Goal: Task Accomplishment & Management: Use online tool/utility

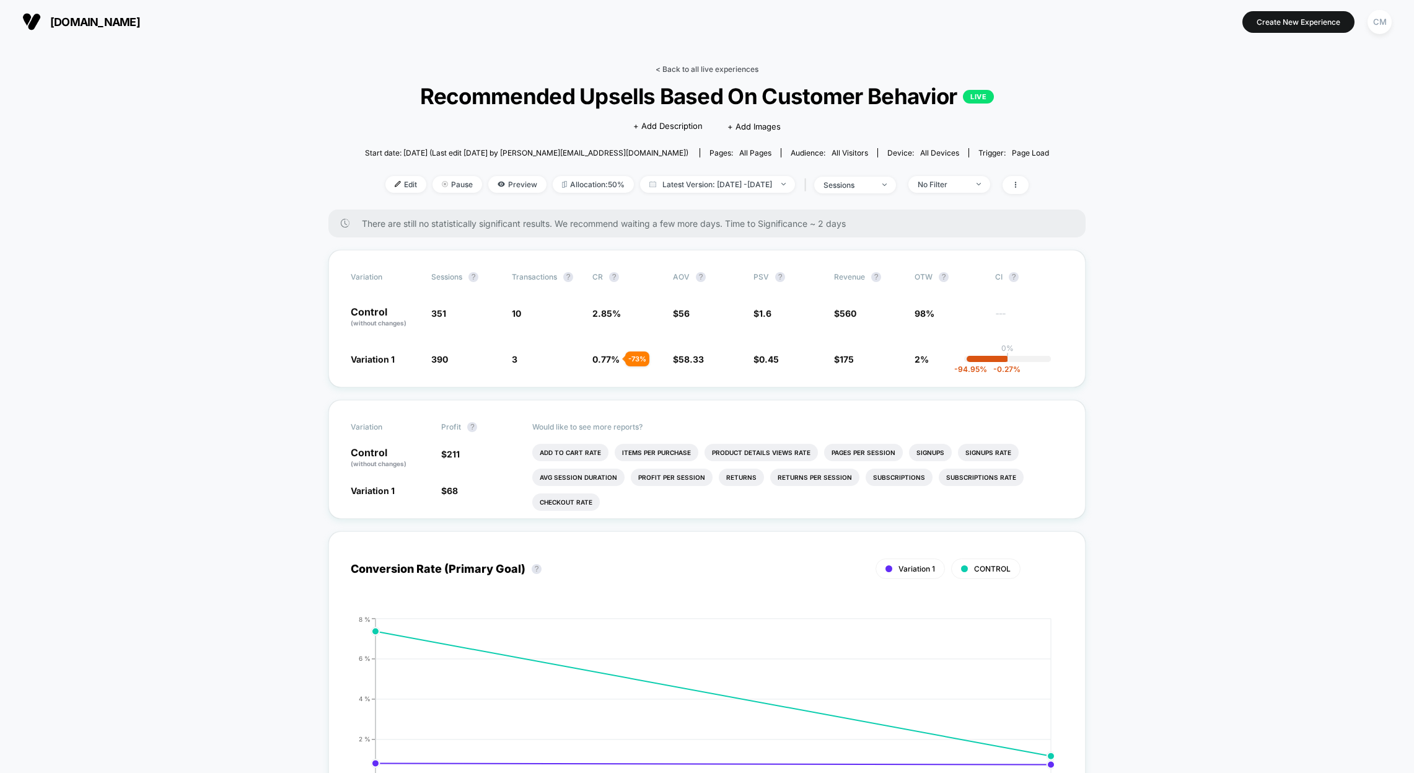
click at [716, 67] on link "< Back to all live experiences" at bounding box center [707, 68] width 103 height 9
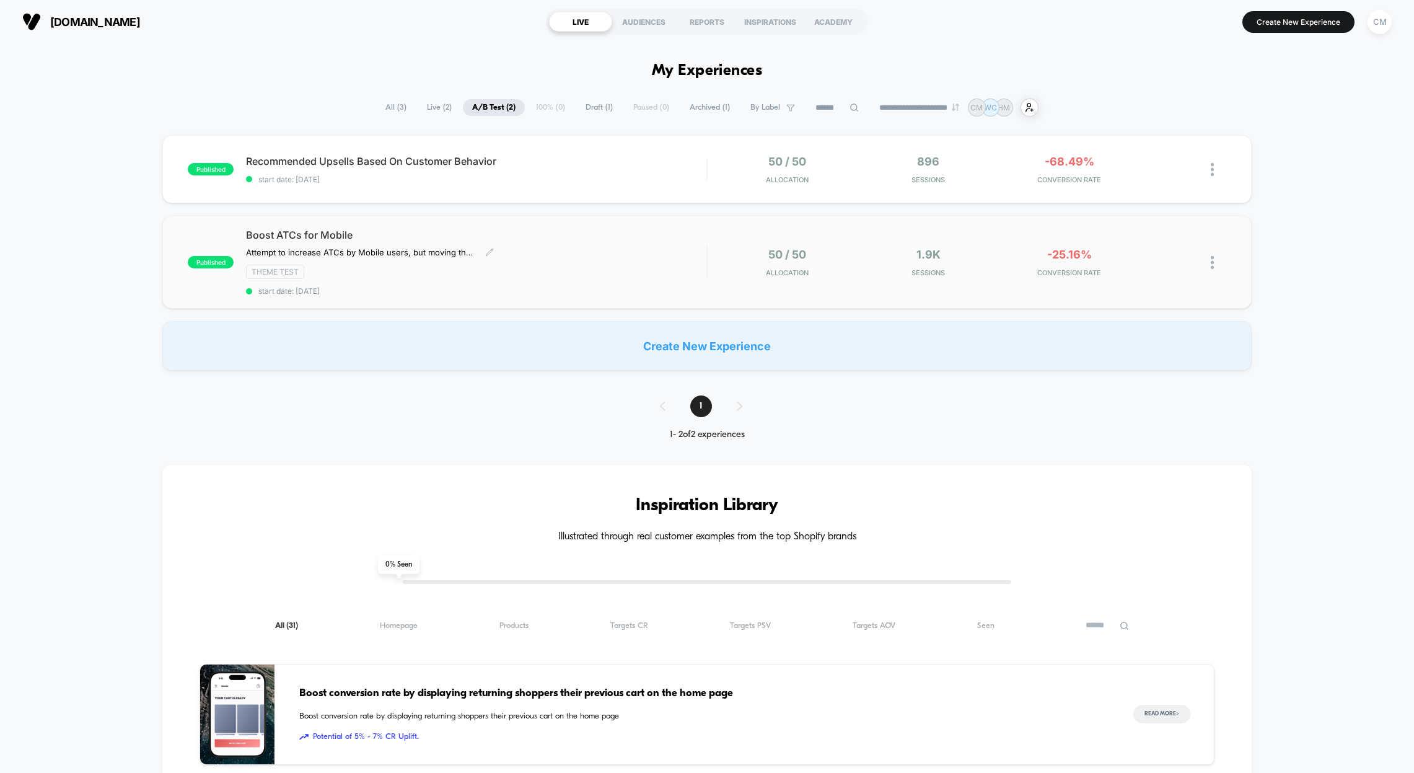
click at [581, 242] on div "Boost ATCs for Mobile Attempt to increase ATCs by Mobile users, but moving the …" at bounding box center [476, 262] width 460 height 67
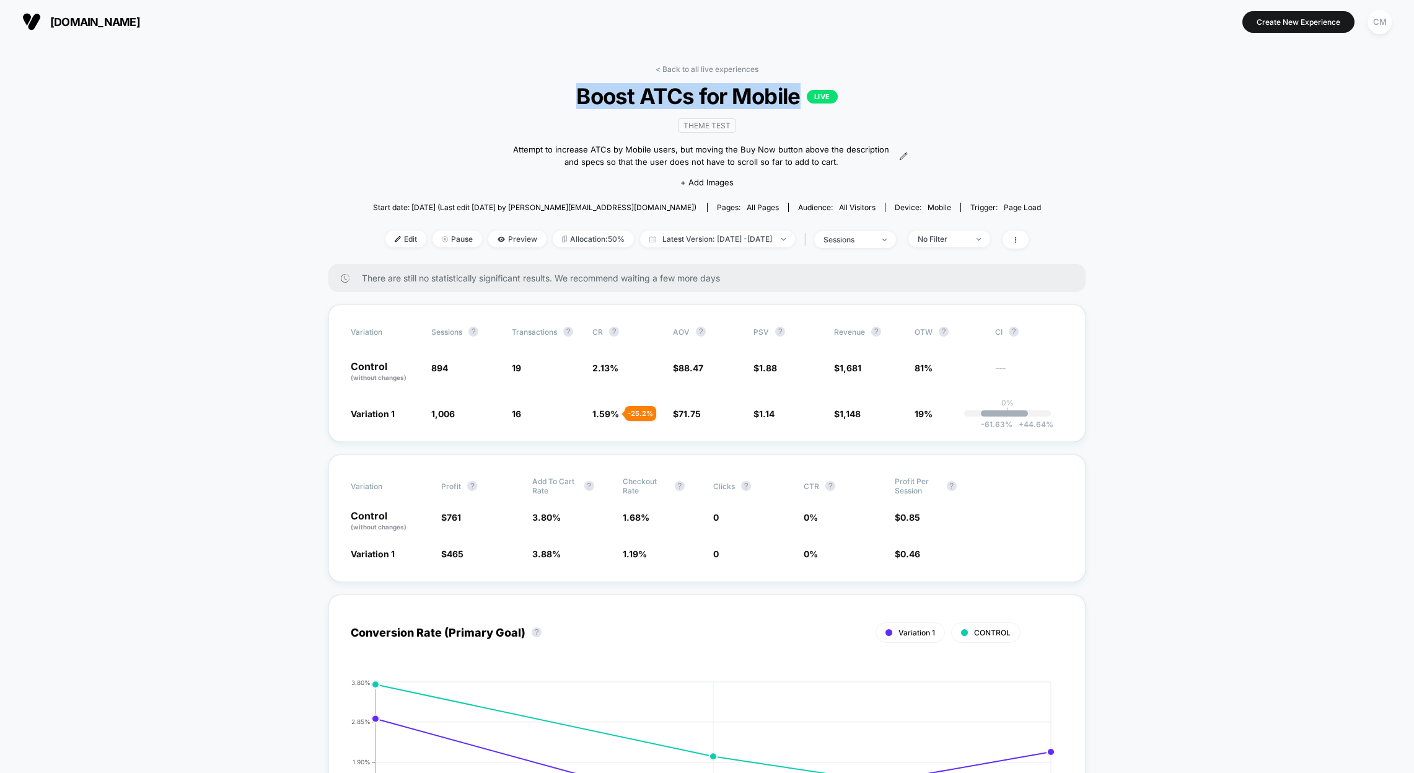
drag, startPoint x: 570, startPoint y: 98, endPoint x: 799, endPoint y: 103, distance: 230.0
click at [799, 103] on span "Boost ATCs for Mobile LIVE" at bounding box center [708, 96] width 602 height 26
click at [385, 235] on span "Edit" at bounding box center [405, 239] width 41 height 17
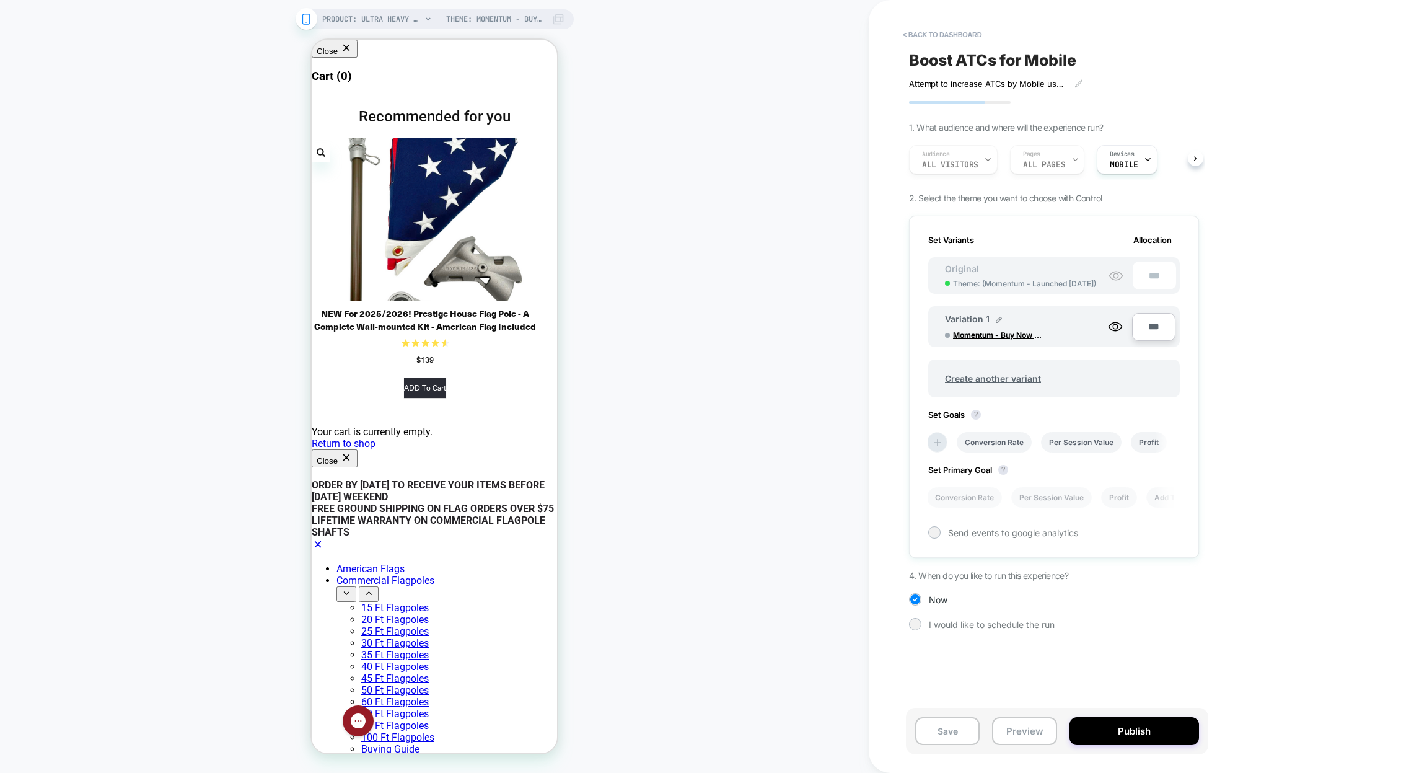
click at [1071, 327] on div "Variation 1 Momentum - Buy Now Btns Abv Description on PDPs" at bounding box center [1026, 327] width 163 height 26
click at [1118, 325] on icon at bounding box center [1115, 326] width 15 height 15
click at [1063, 338] on div "Variation 1 Momentum - Buy Now Btns Abv Description on PDPs" at bounding box center [1026, 327] width 163 height 26
click at [1059, 283] on span "Theme: ( Momentum - Launched 06-05-2025 )" at bounding box center [1024, 283] width 143 height 9
click at [1061, 329] on div "Variation 1 Momentum - Buy Now Btns Abv Description on PDPs" at bounding box center [1026, 327] width 163 height 26
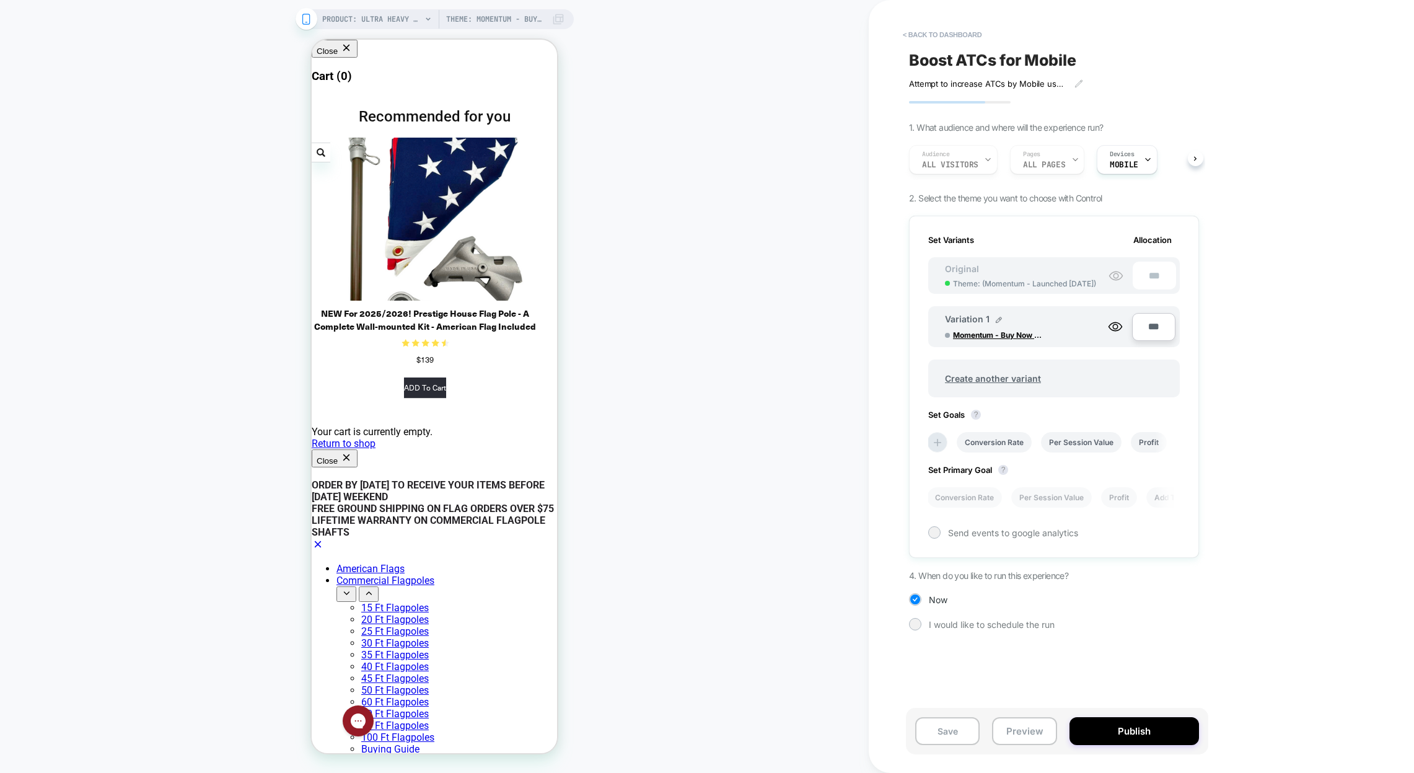
click at [1269, 283] on div "< back to dashboard Boost ATCs for Mobile Attempt to increase ATCs by Mobile us…" at bounding box center [1141, 386] width 545 height 773
drag, startPoint x: 415, startPoint y: 533, endPoint x: 319, endPoint y: 471, distance: 113.8
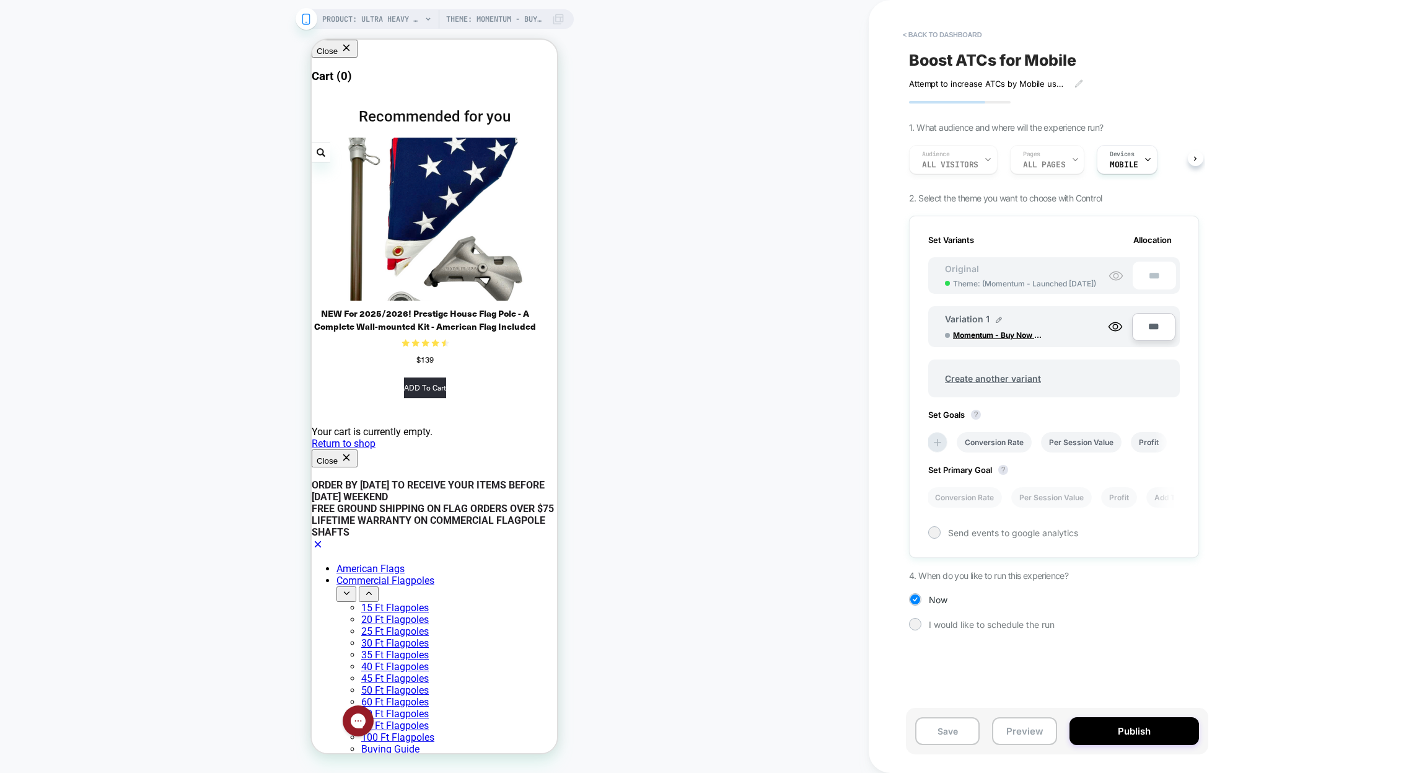
scroll to position [0, 2]
click at [941, 37] on button "< back to dashboard" at bounding box center [942, 35] width 91 height 20
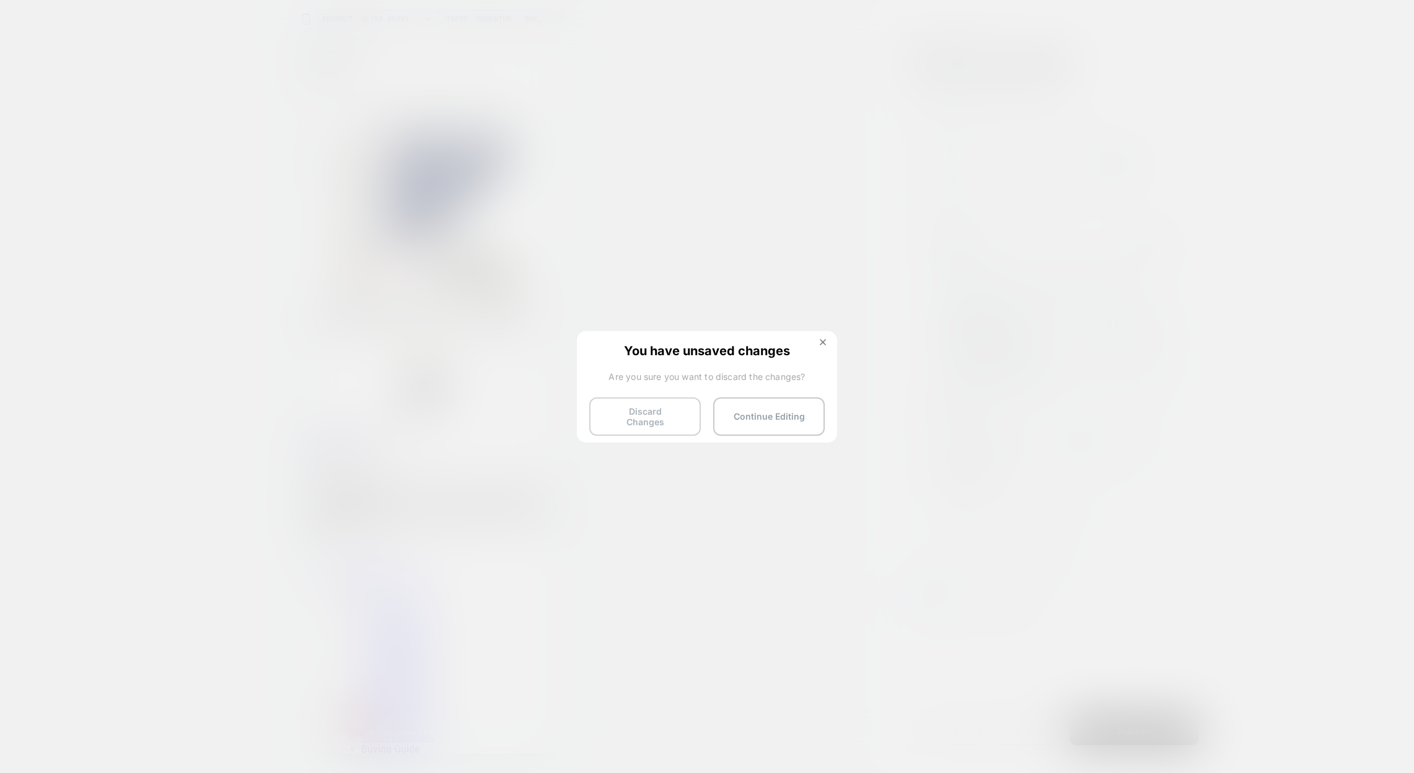
click at [656, 418] on button "Discard Changes" at bounding box center [645, 416] width 112 height 38
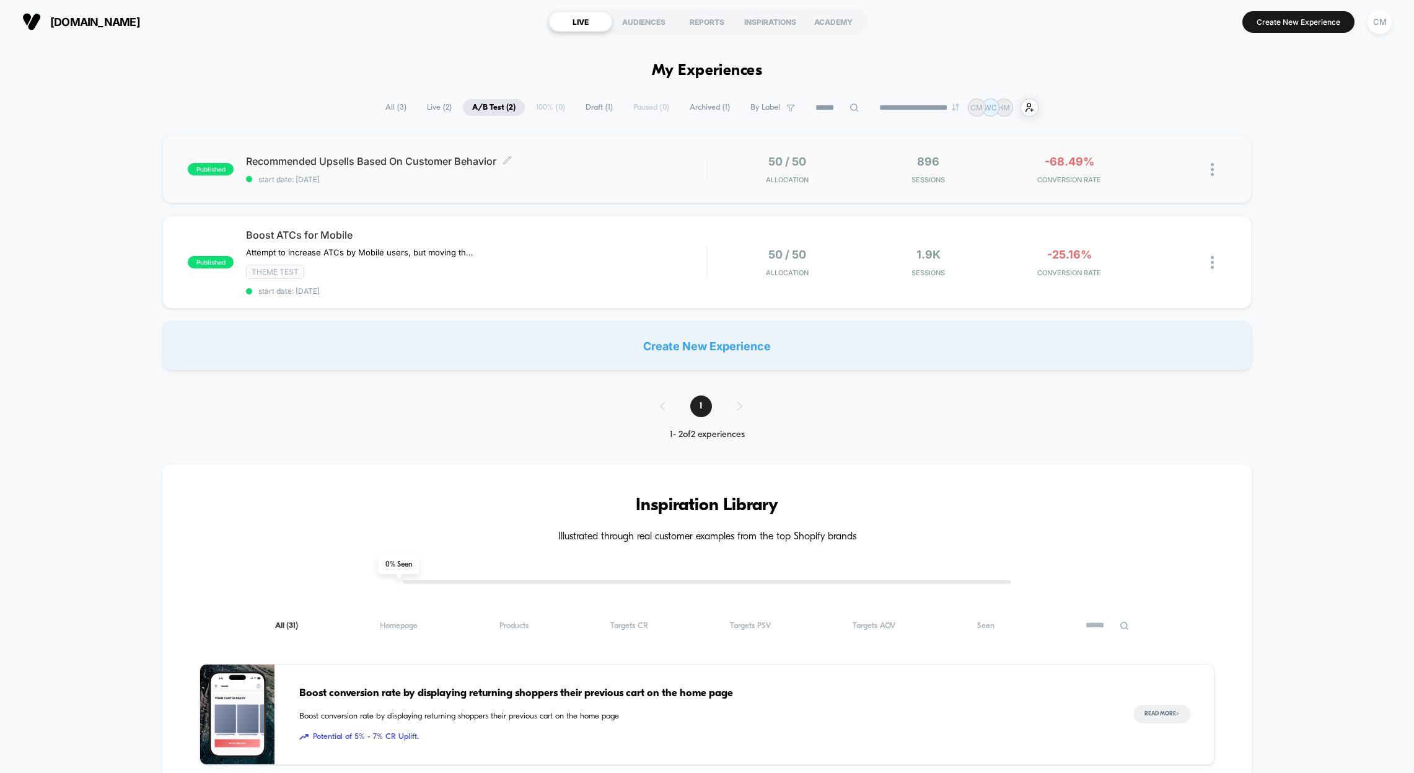
click at [649, 175] on span "start date: [DATE]" at bounding box center [476, 179] width 460 height 9
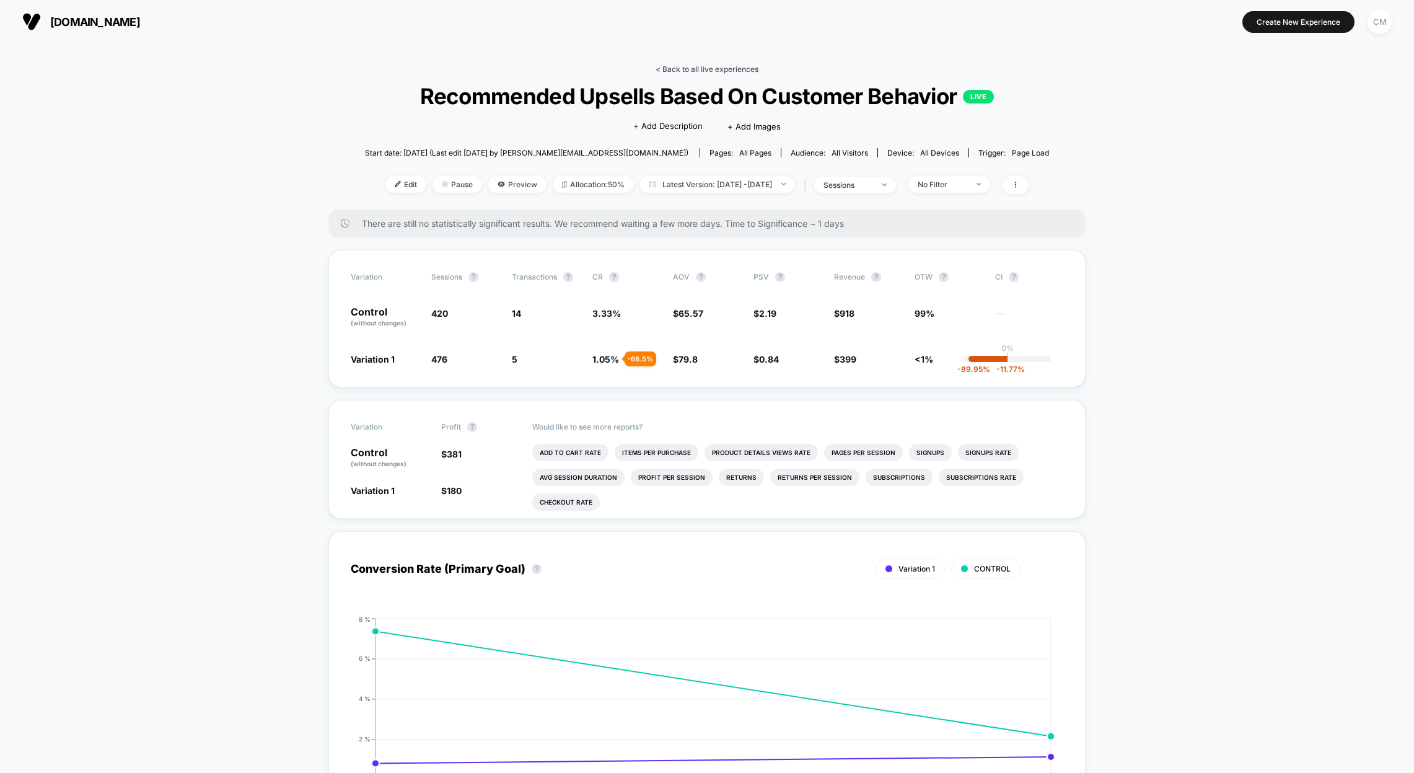
click at [710, 71] on link "< Back to all live experiences" at bounding box center [707, 68] width 103 height 9
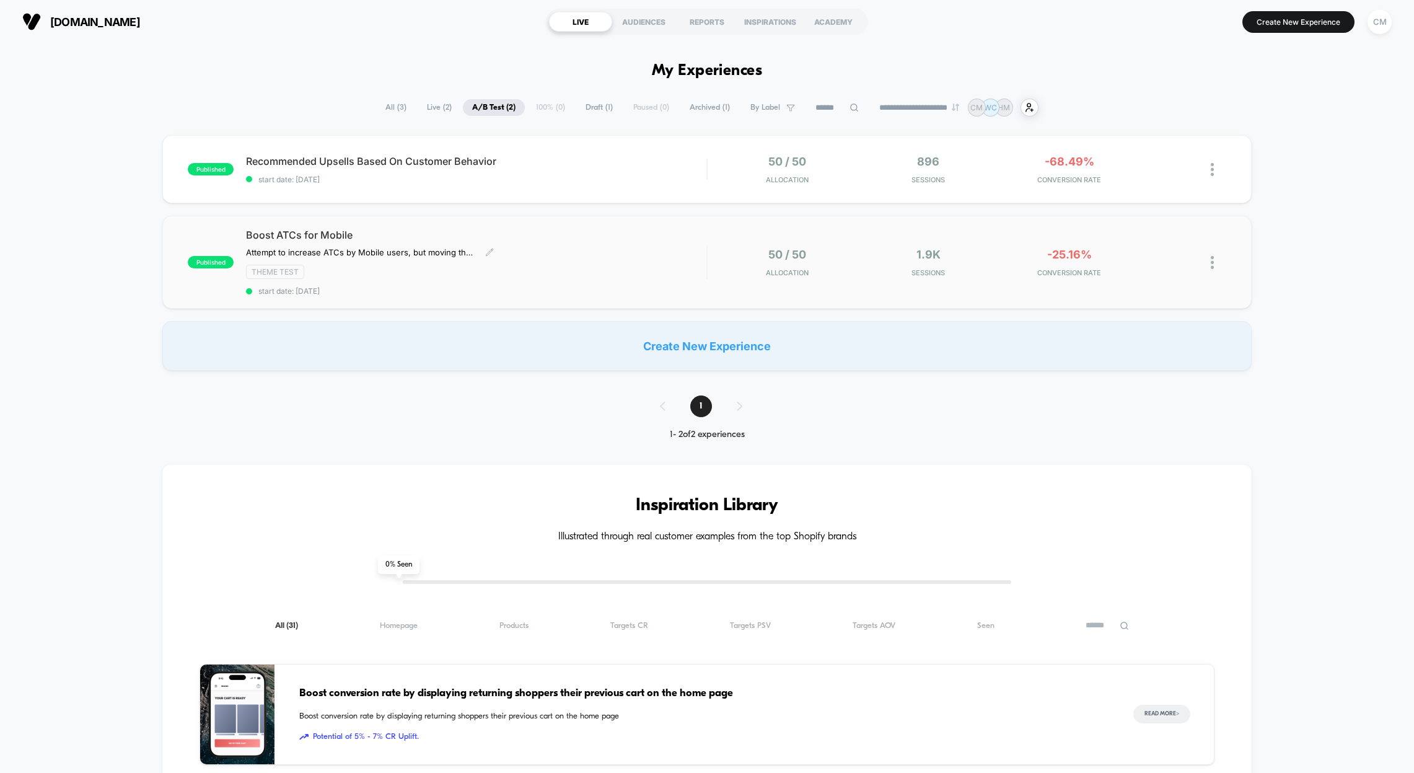
click at [581, 247] on div "Boost ATCs for Mobile Attempt to increase ATCs by Mobile users, but moving the …" at bounding box center [476, 262] width 460 height 67
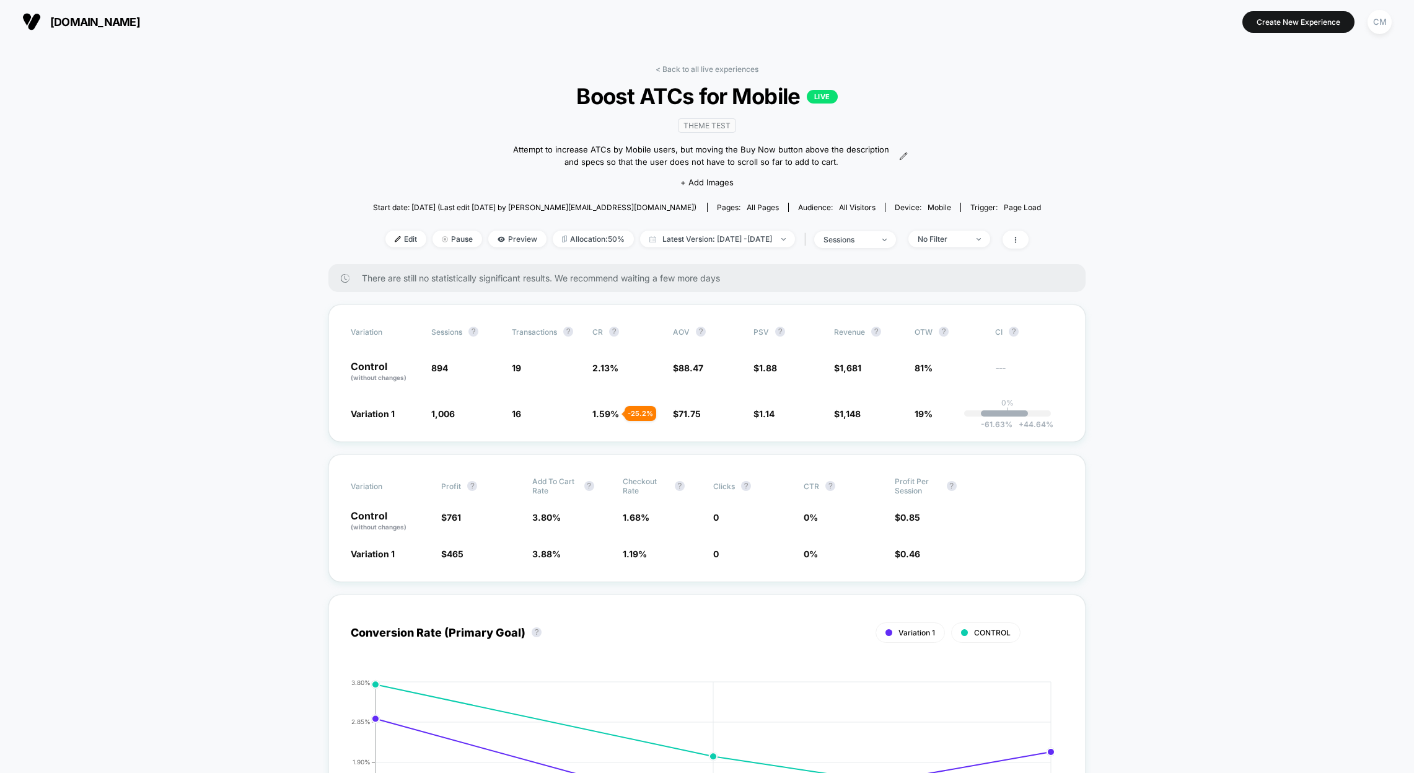
click at [737, 69] on link "< Back to all live experiences" at bounding box center [707, 68] width 103 height 9
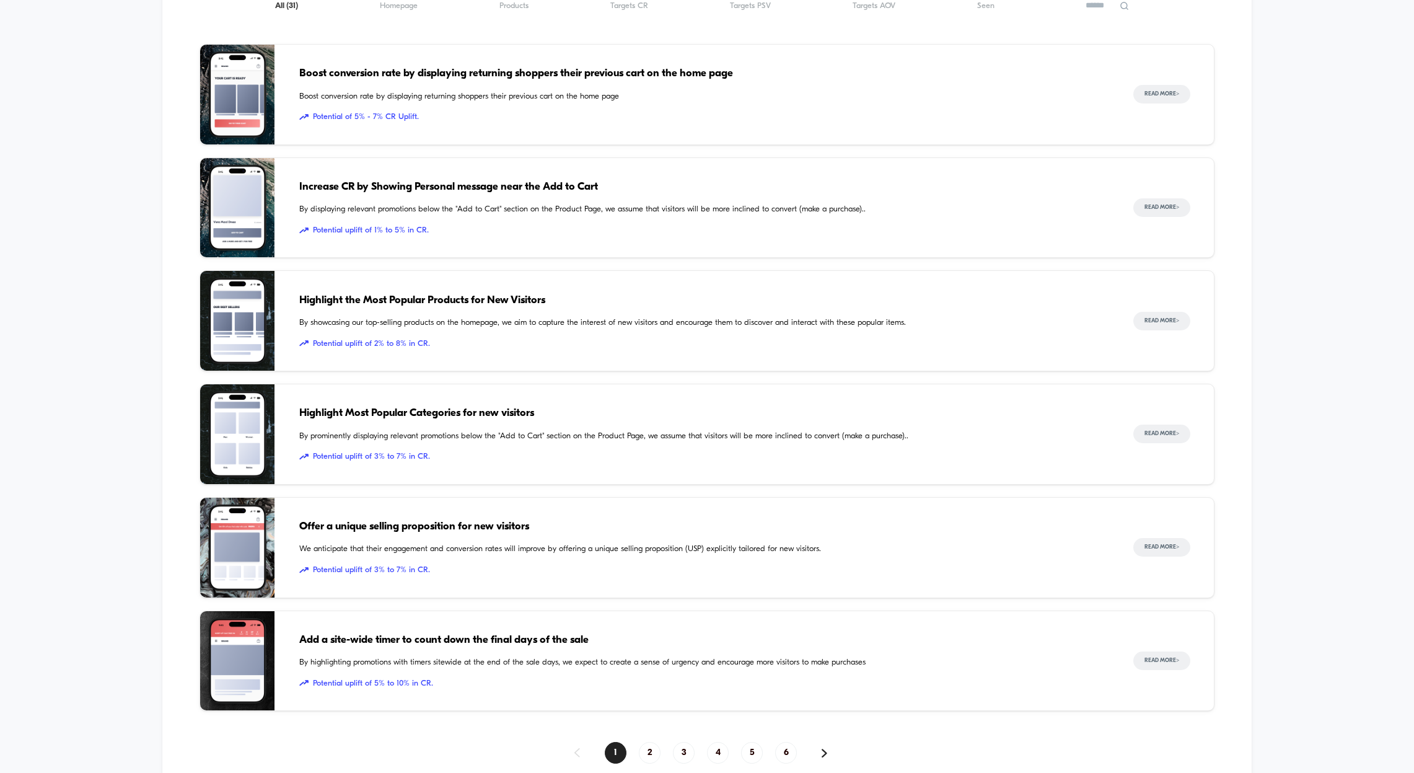
scroll to position [721, 0]
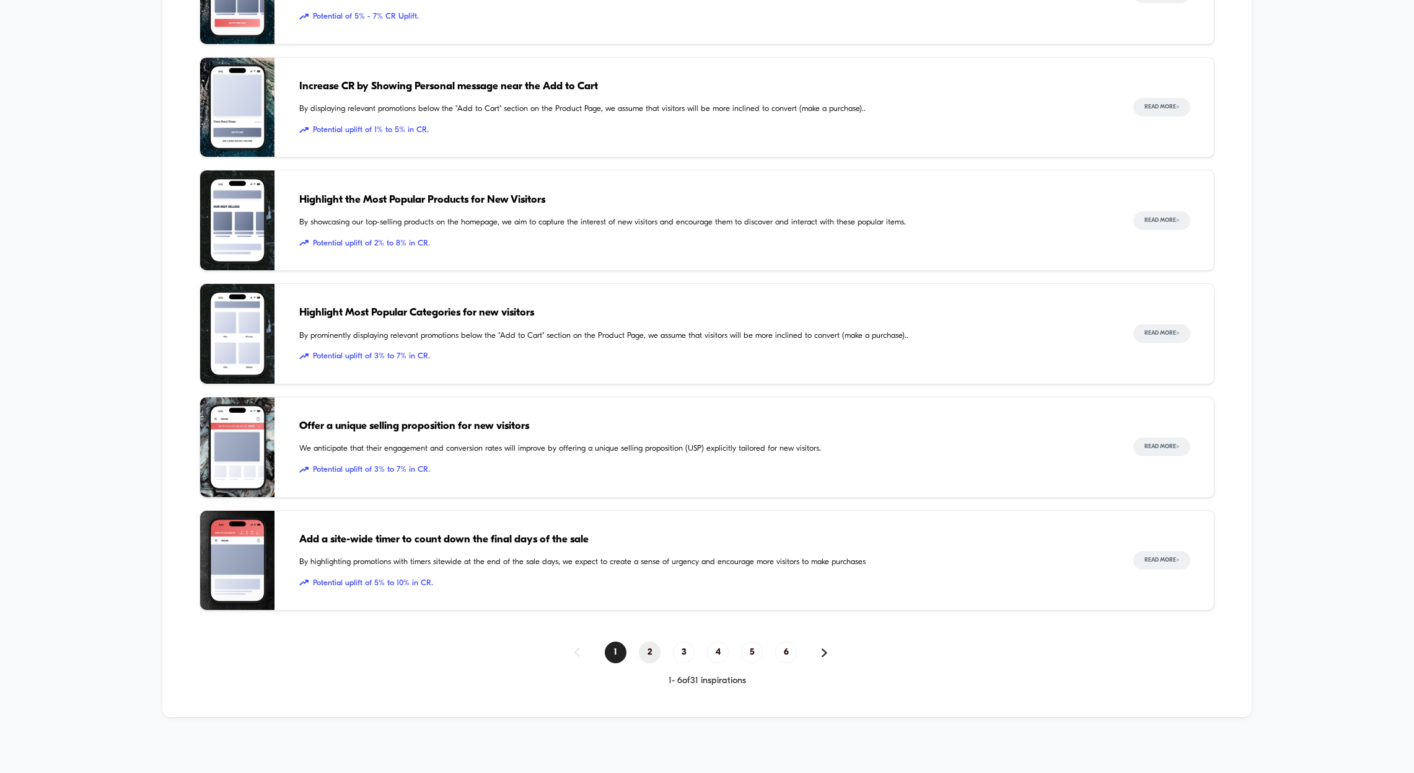
click at [654, 652] on span "2" at bounding box center [650, 652] width 22 height 22
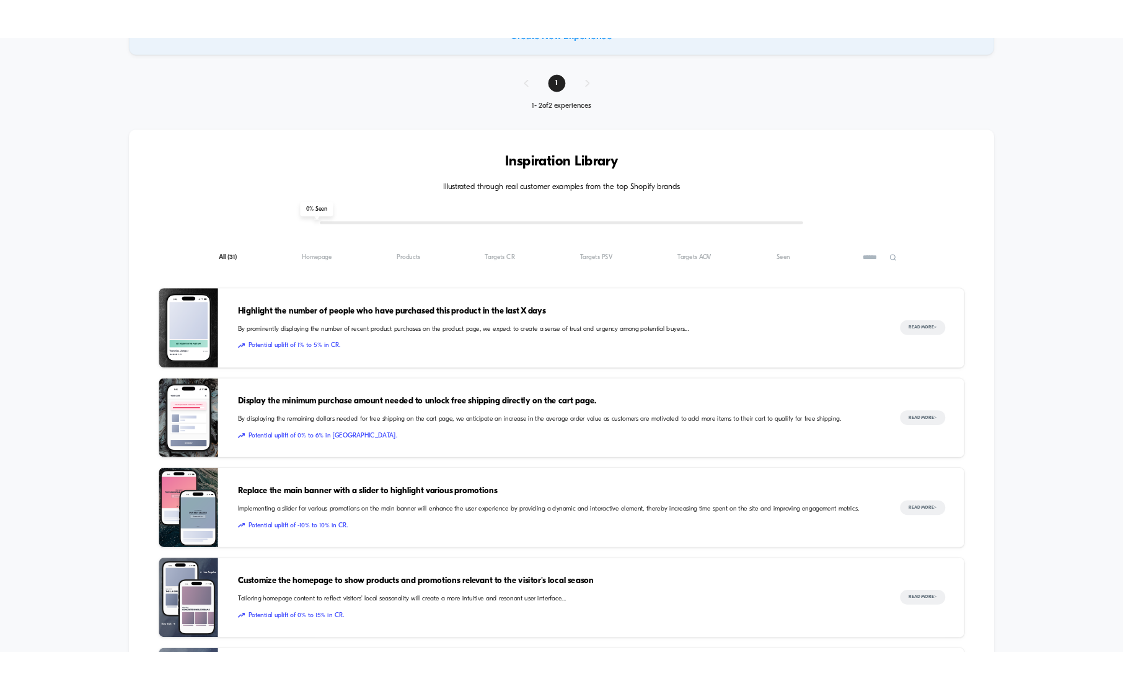
scroll to position [0, 0]
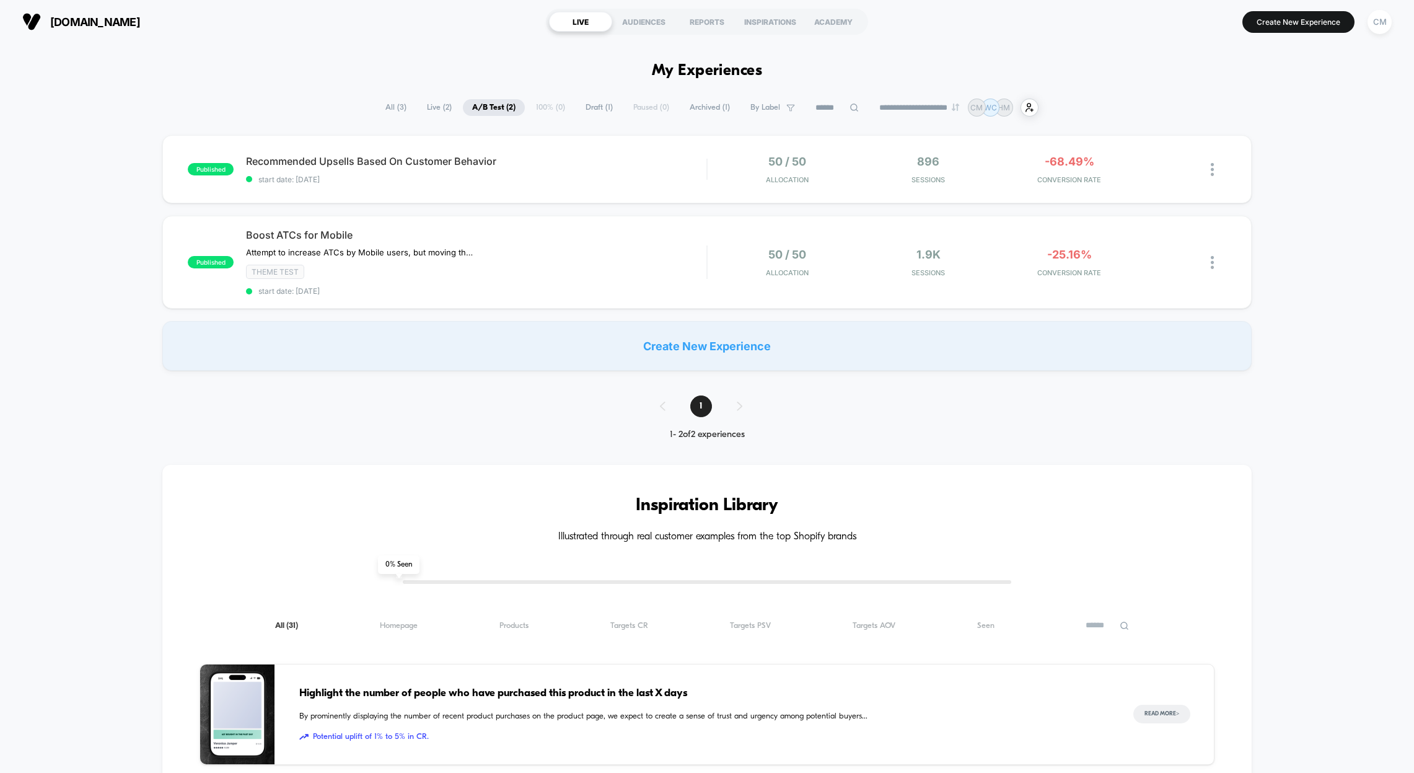
click at [1304, 390] on div "**********" at bounding box center [707, 780] width 1414 height 1363
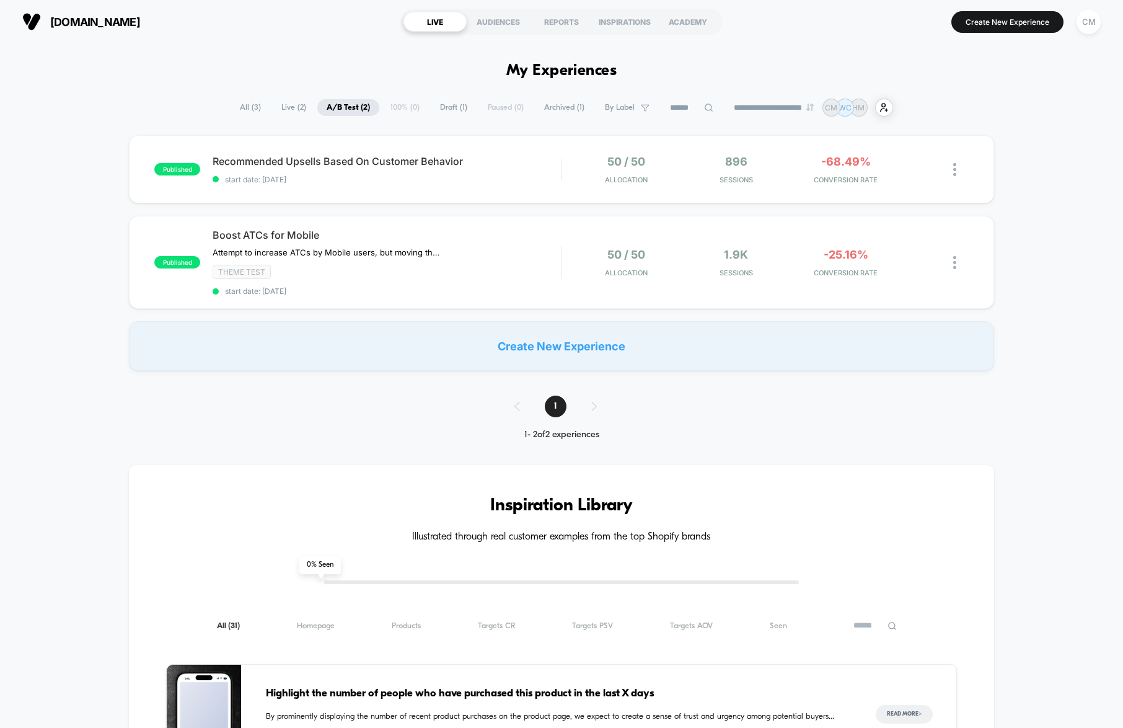
drag, startPoint x: 1056, startPoint y: 202, endPoint x: 1057, endPoint y: 196, distance: 6.2
click at [1056, 200] on div "published Recommended Upsells Based On Customer Behavior start date: 8/21/2025 …" at bounding box center [561, 252] width 1123 height 235
